Goal: Communication & Community: Answer question/provide support

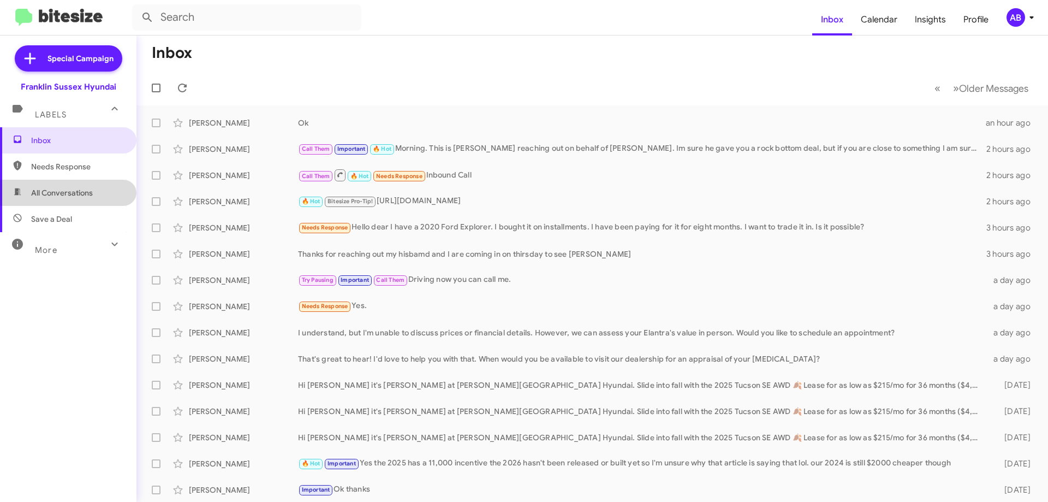
click at [92, 190] on span "All Conversations" at bounding box center [62, 192] width 62 height 11
type input "in:all-conversations"
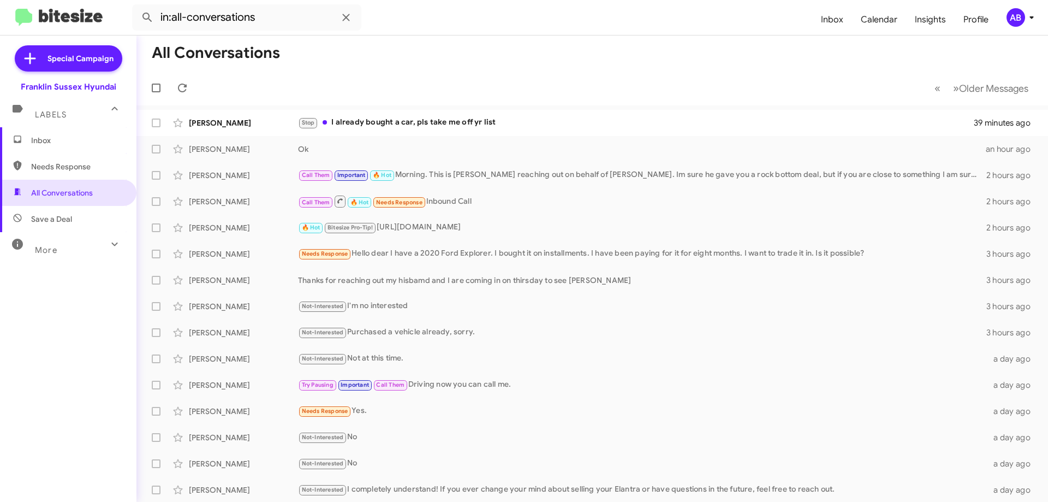
click at [422, 129] on div "Stop I already bought a car, pls take me off yr list" at bounding box center [636, 122] width 676 height 13
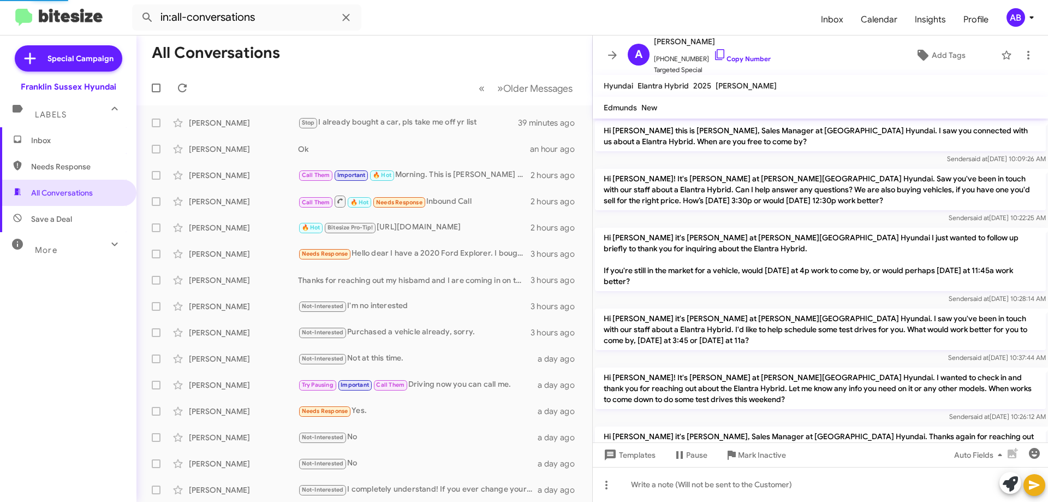
scroll to position [364, 0]
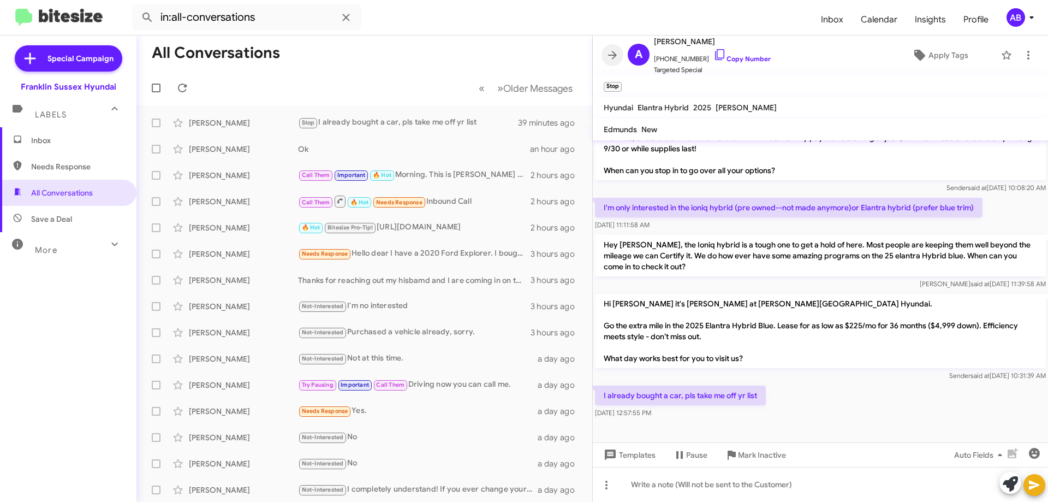
click at [616, 58] on icon at bounding box center [612, 55] width 13 height 13
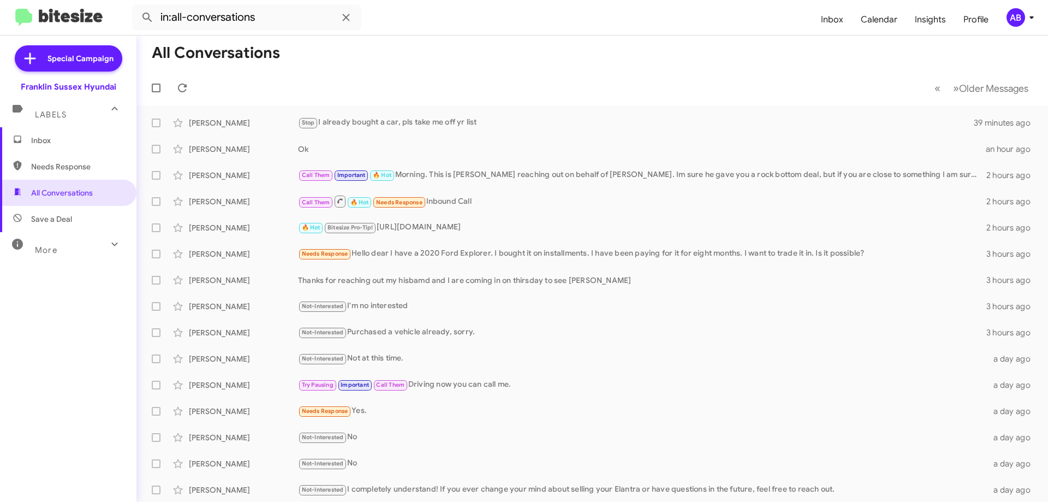
click at [372, 116] on div "Stop I already bought a car, pls take me off yr list" at bounding box center [636, 122] width 676 height 13
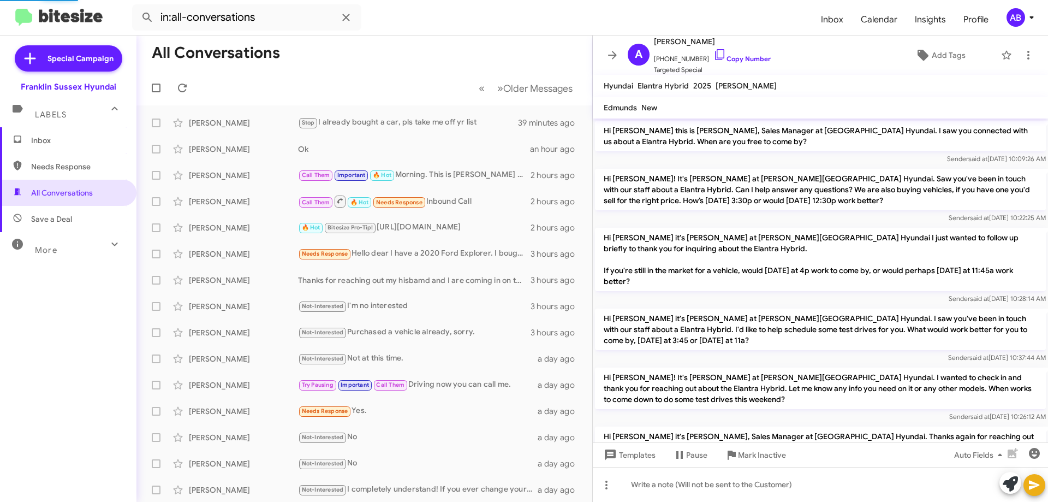
scroll to position [320, 0]
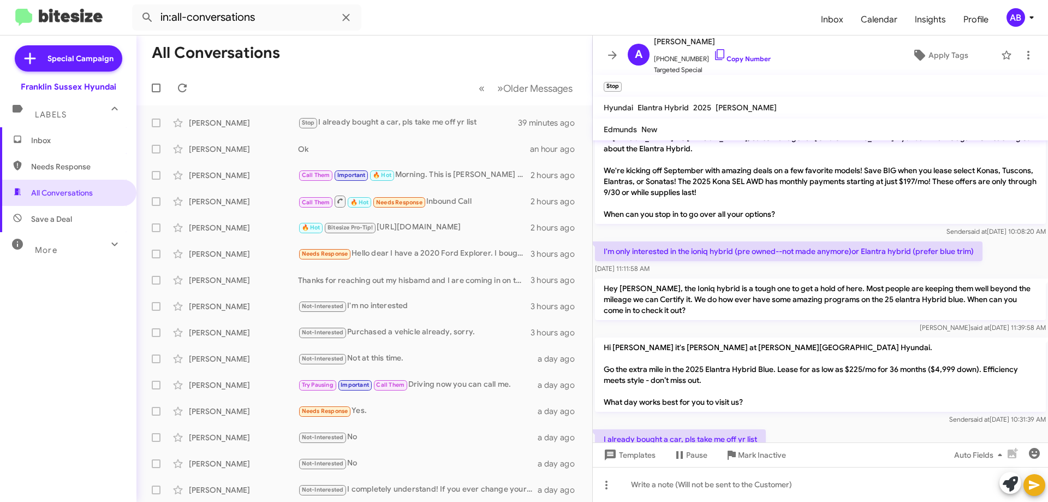
click at [613, 49] on icon at bounding box center [612, 55] width 13 height 13
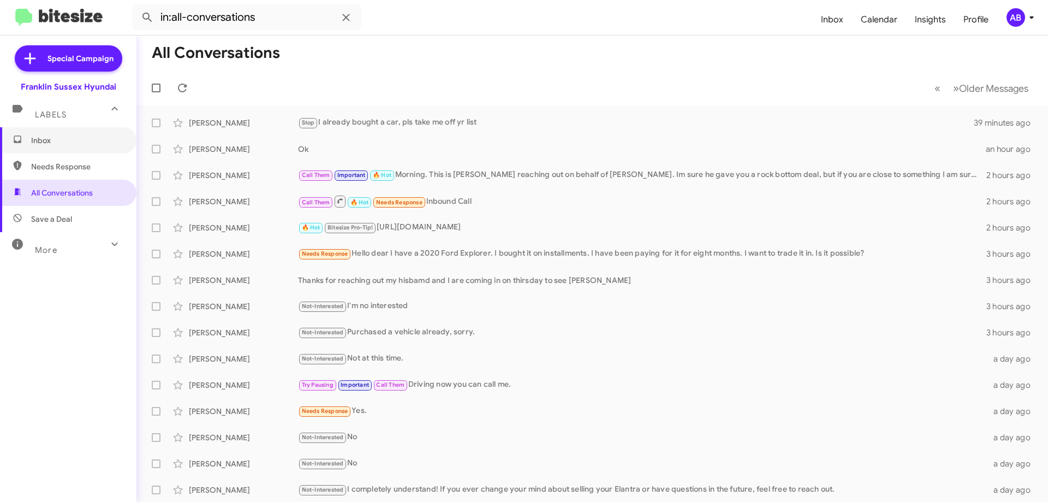
click at [53, 145] on span "Inbox" at bounding box center [77, 140] width 93 height 11
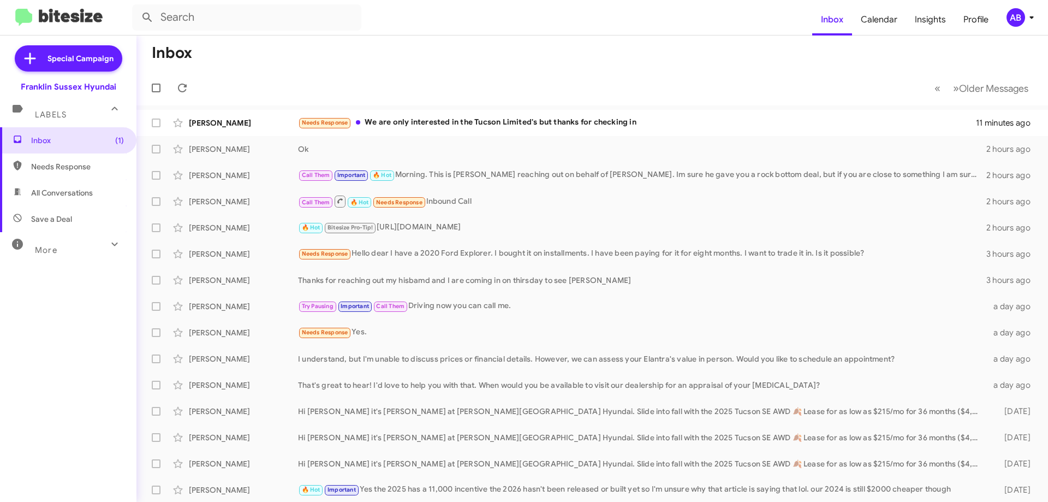
click at [558, 128] on div "Needs Response We are only interested in the Tucson Limited's but thanks for ch…" at bounding box center [637, 122] width 678 height 13
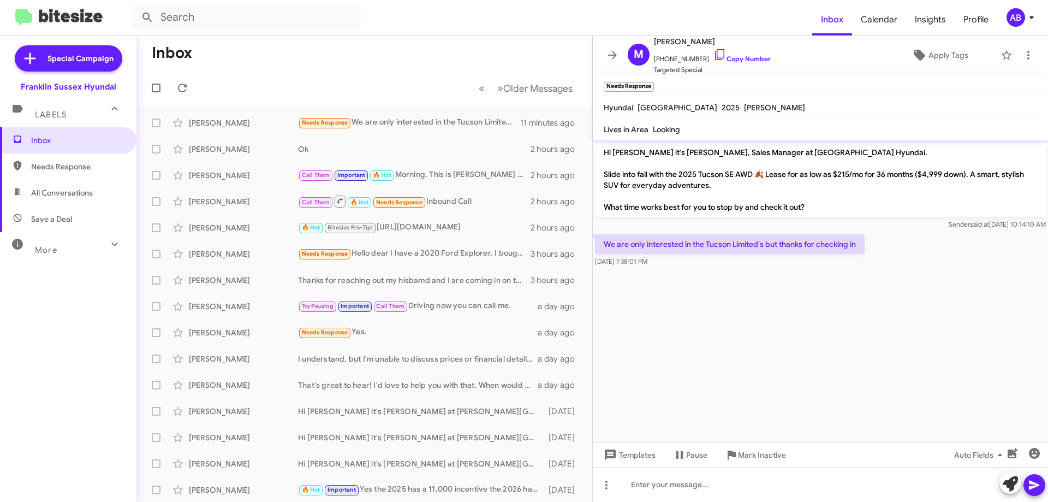
click at [619, 52] on span at bounding box center [612, 55] width 22 height 13
